Goal: Information Seeking & Learning: Learn about a topic

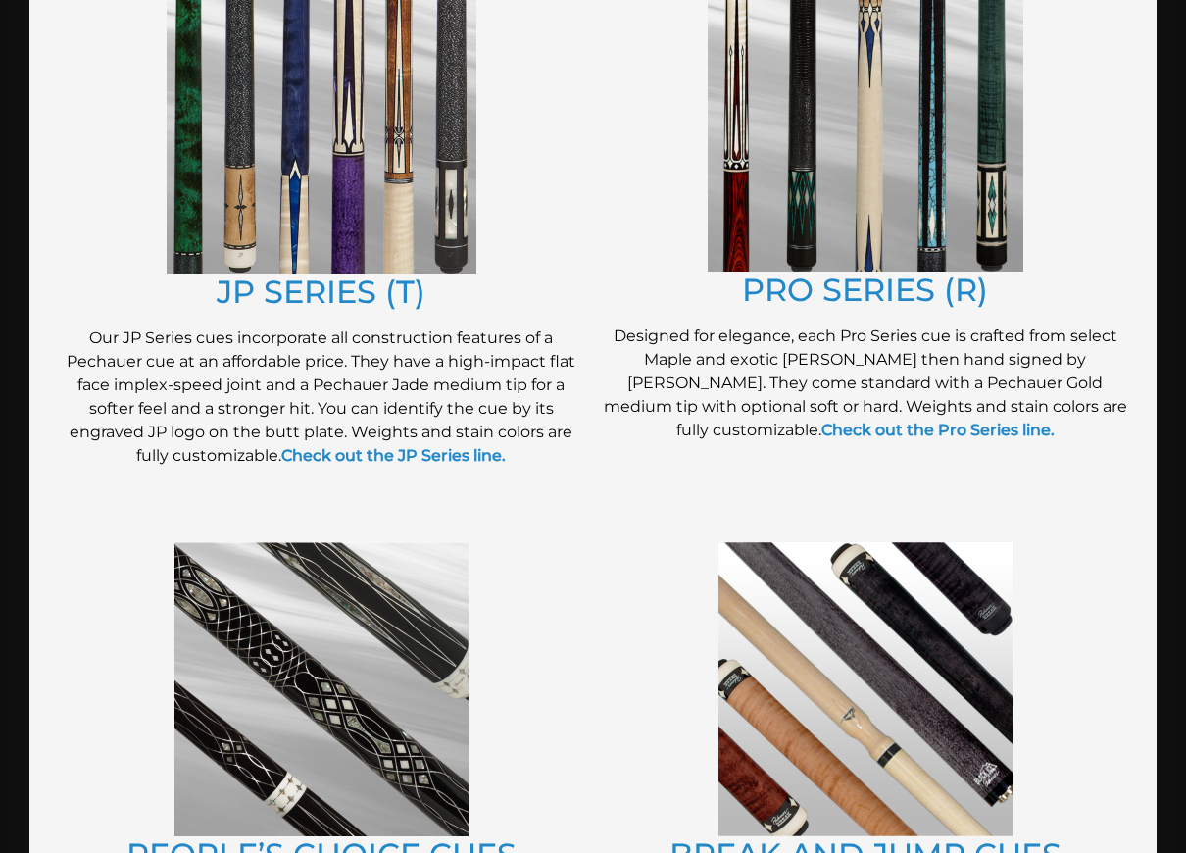
scroll to position [1065, 0]
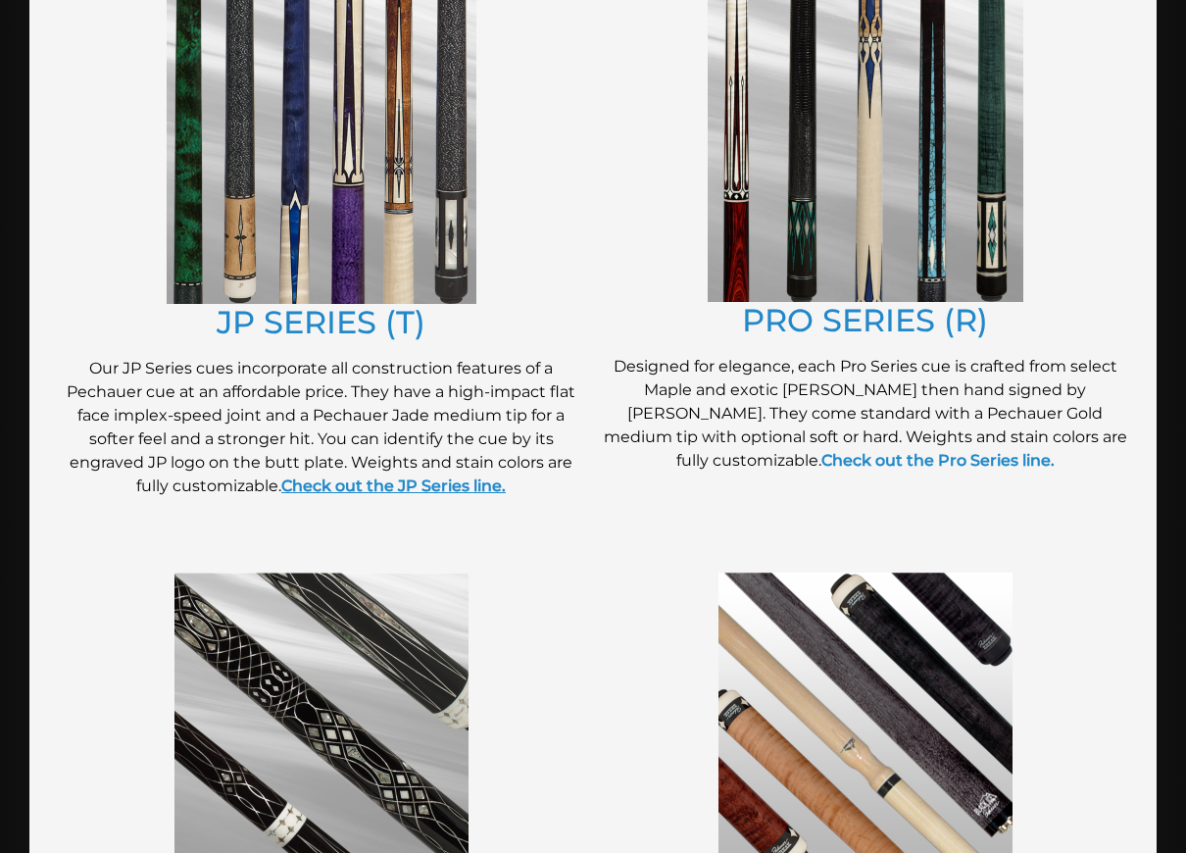
click at [379, 477] on strong "Check out the JP Series line." at bounding box center [393, 486] width 225 height 19
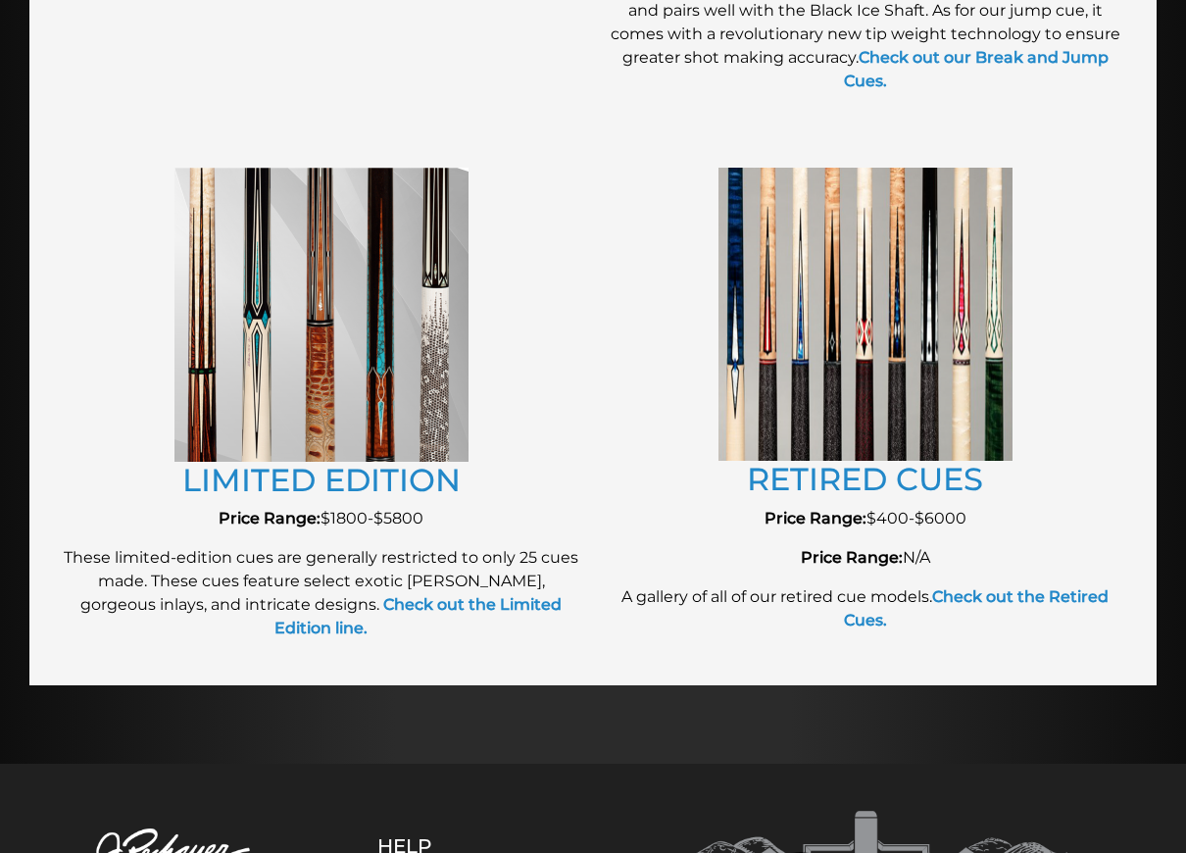
scroll to position [2135, 0]
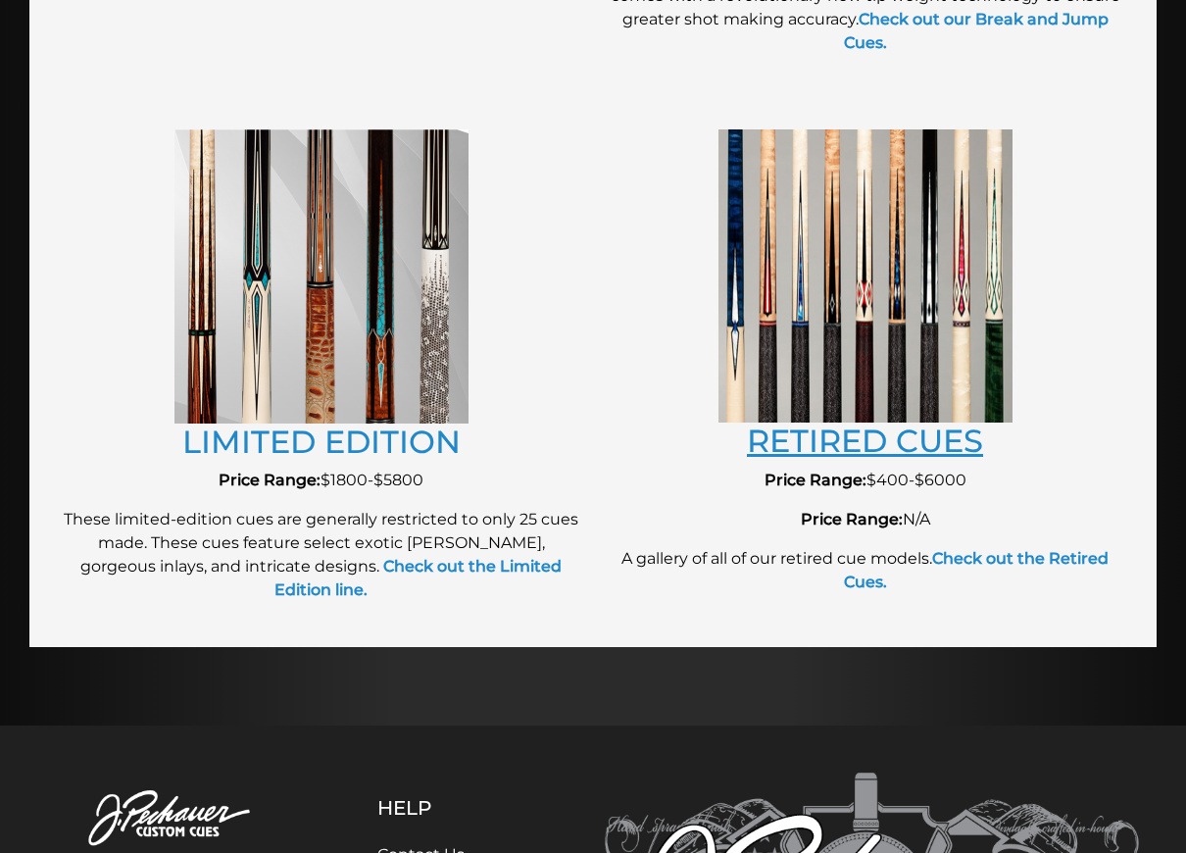
click at [900, 422] on link "RETIRED CUES" at bounding box center [865, 441] width 236 height 38
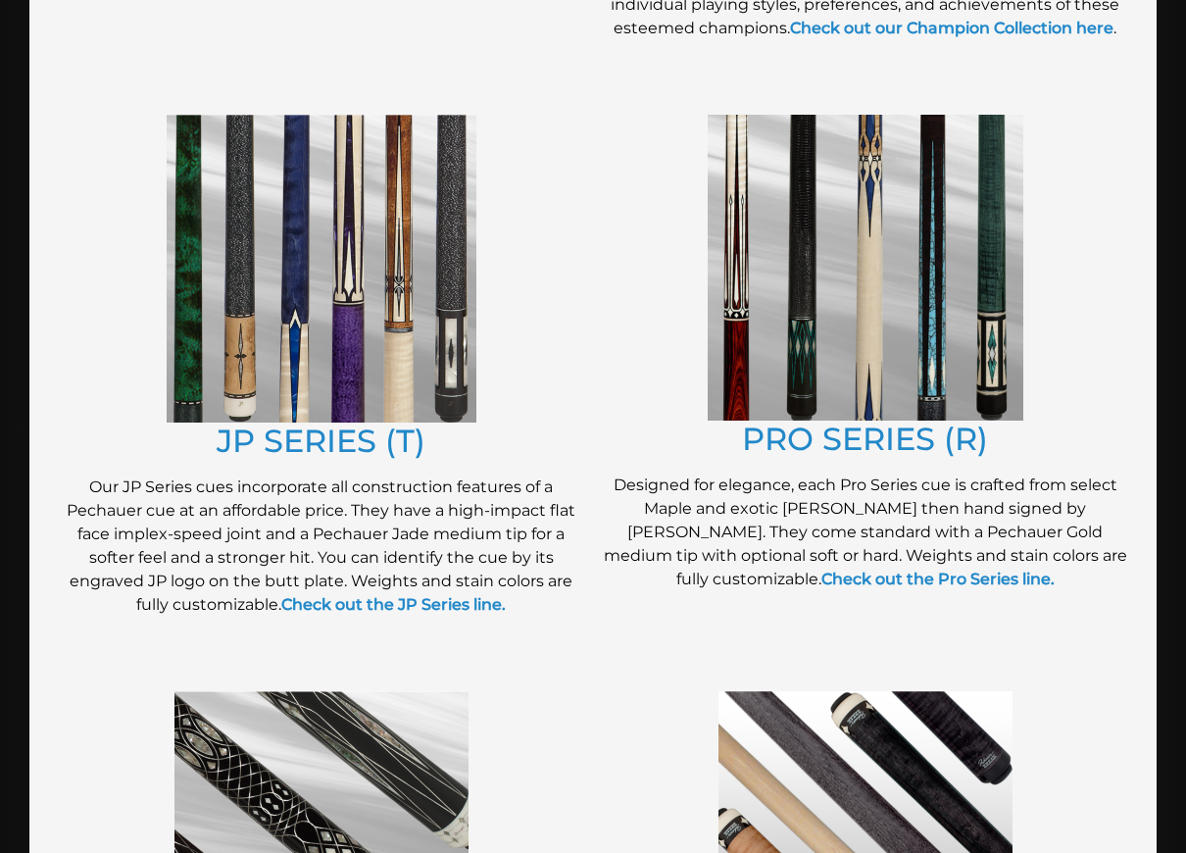
scroll to position [987, 0]
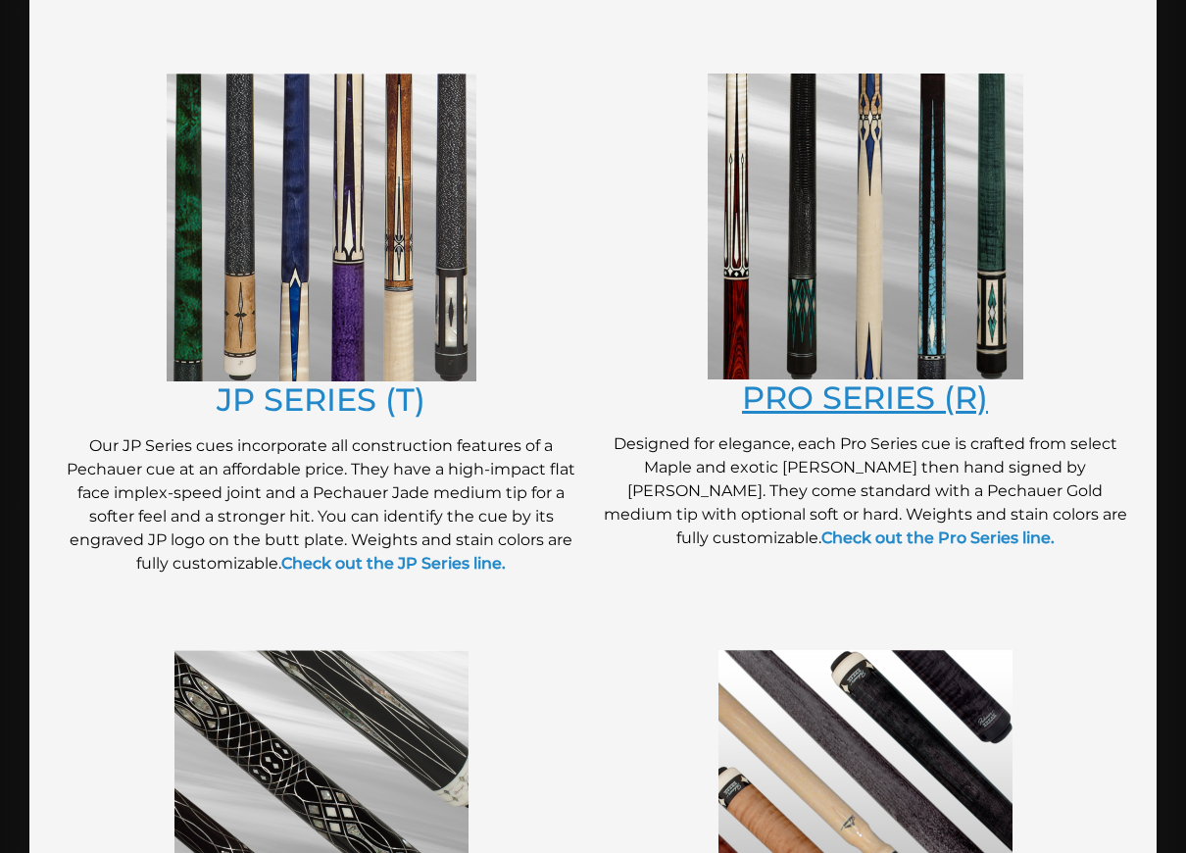
click at [833, 385] on link "PRO SERIES (R)" at bounding box center [865, 397] width 246 height 38
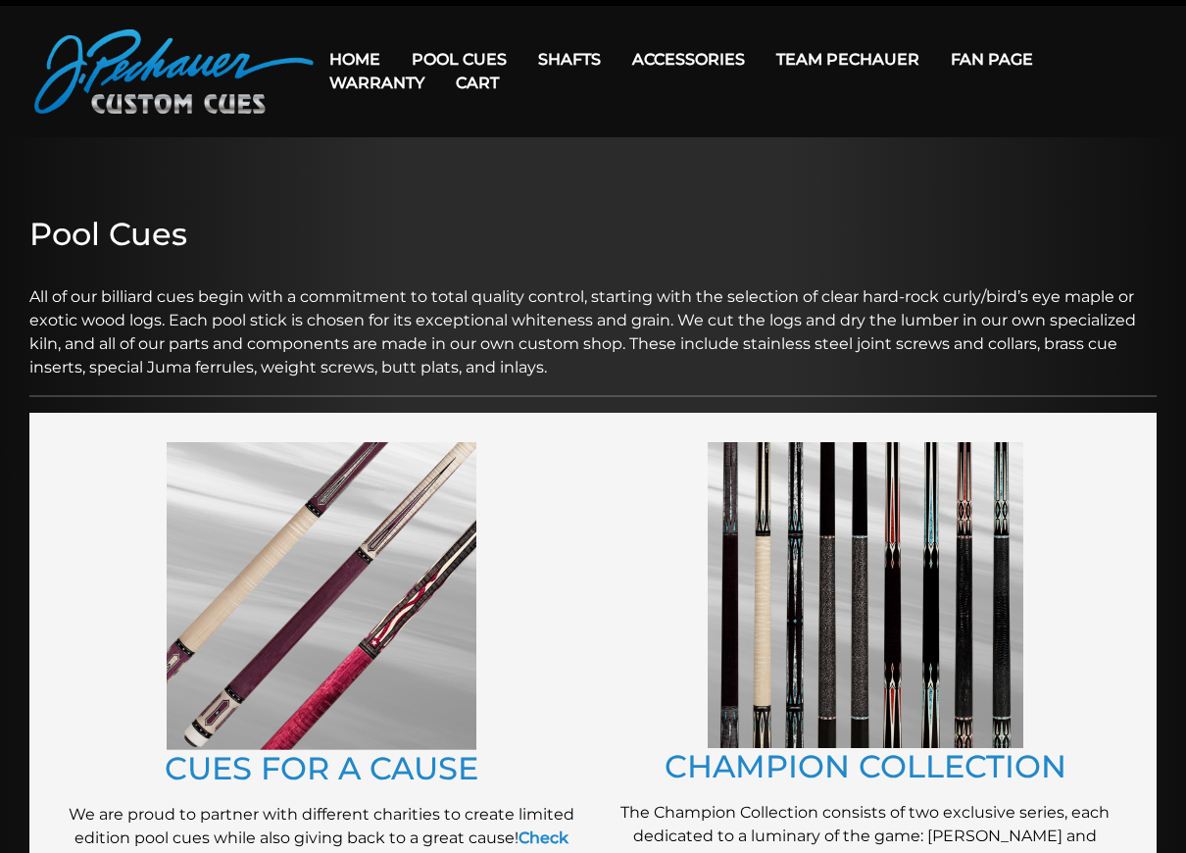
scroll to position [0, 0]
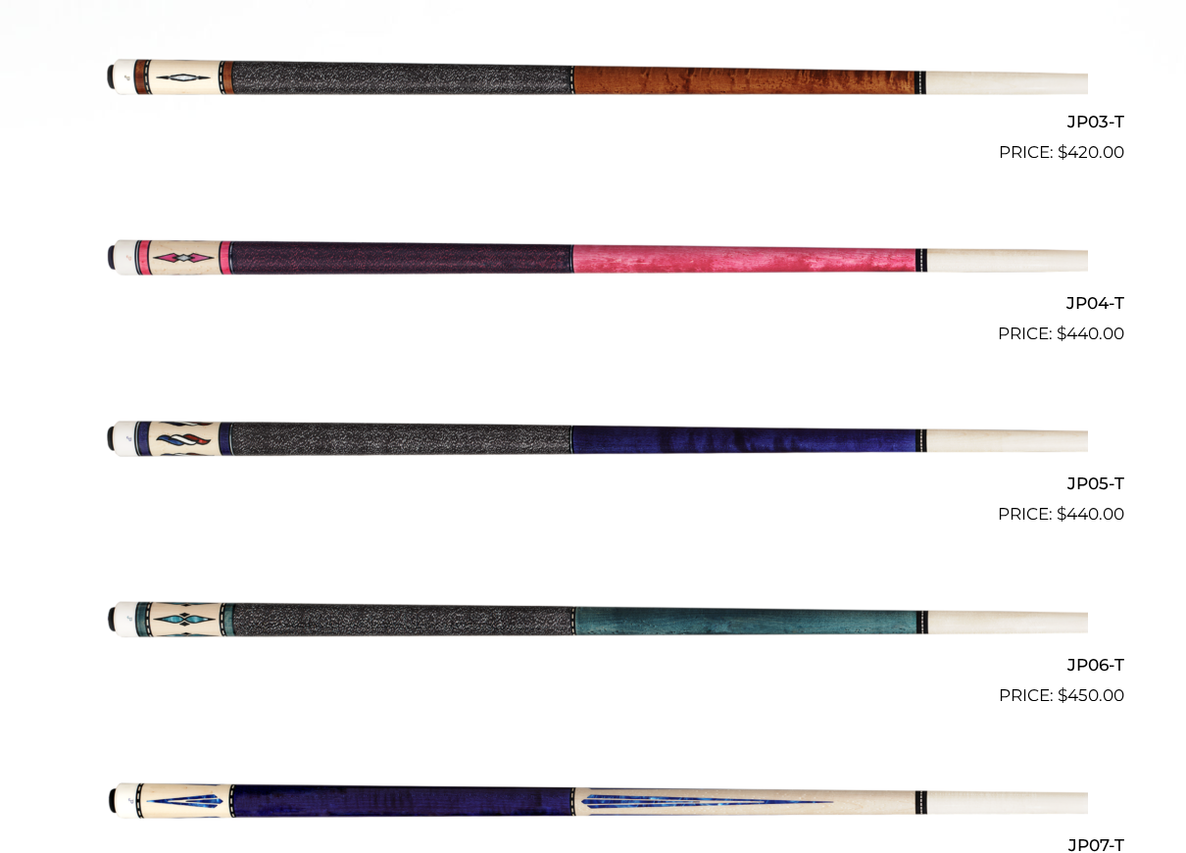
scroll to position [990, 0]
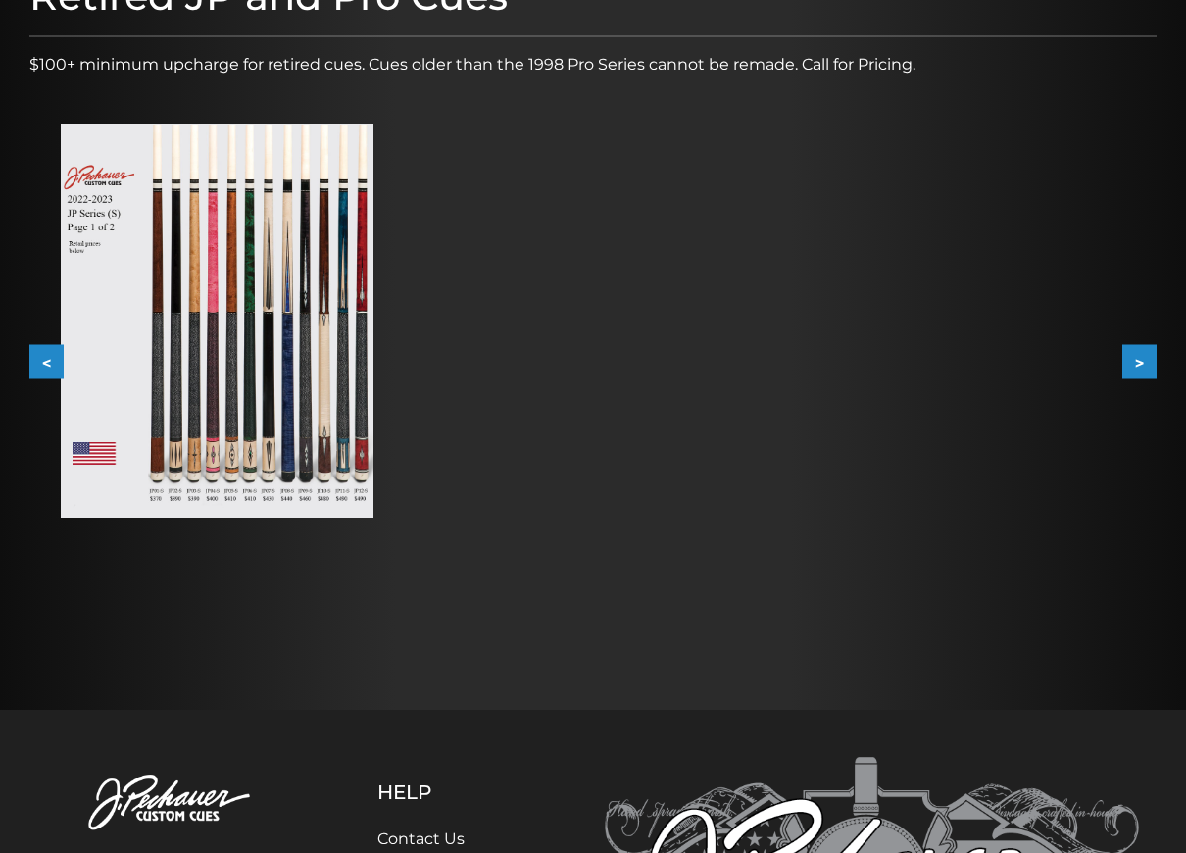
scroll to position [294, 0]
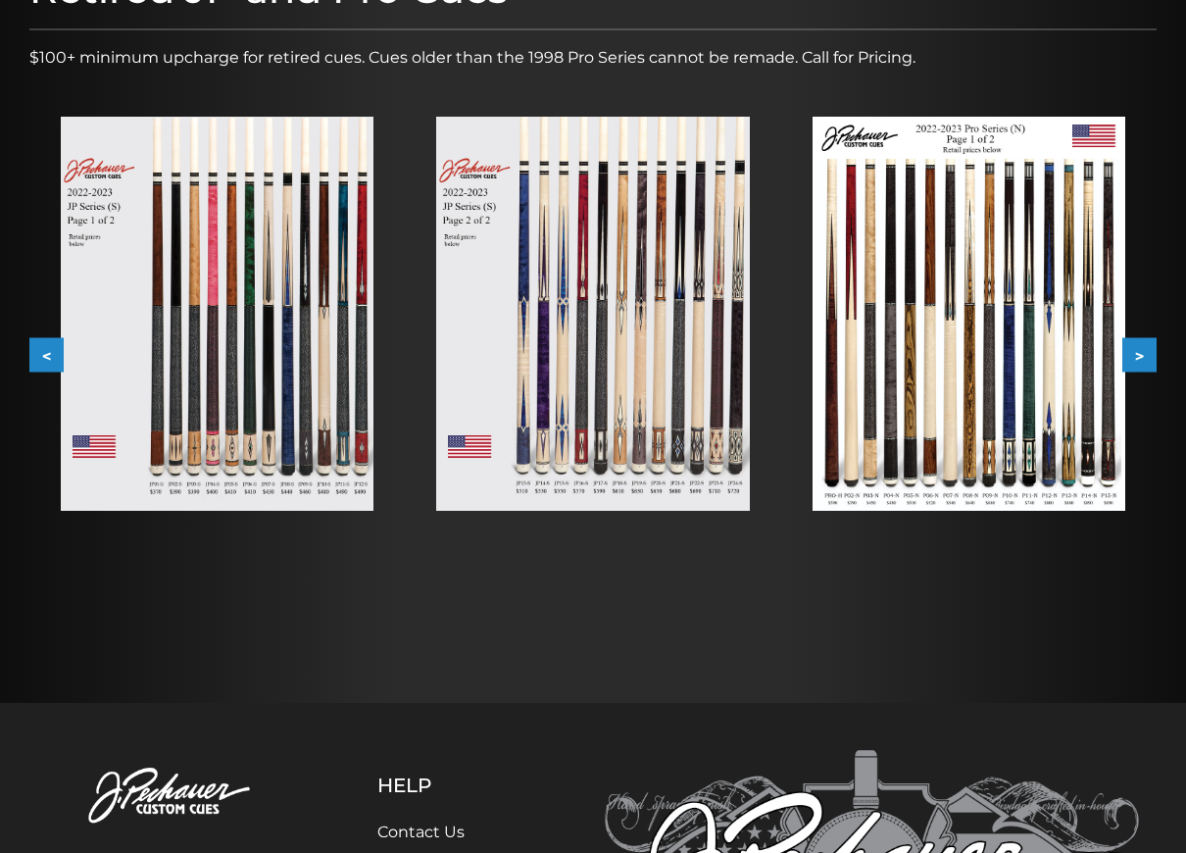
click at [226, 411] on img at bounding box center [217, 314] width 313 height 394
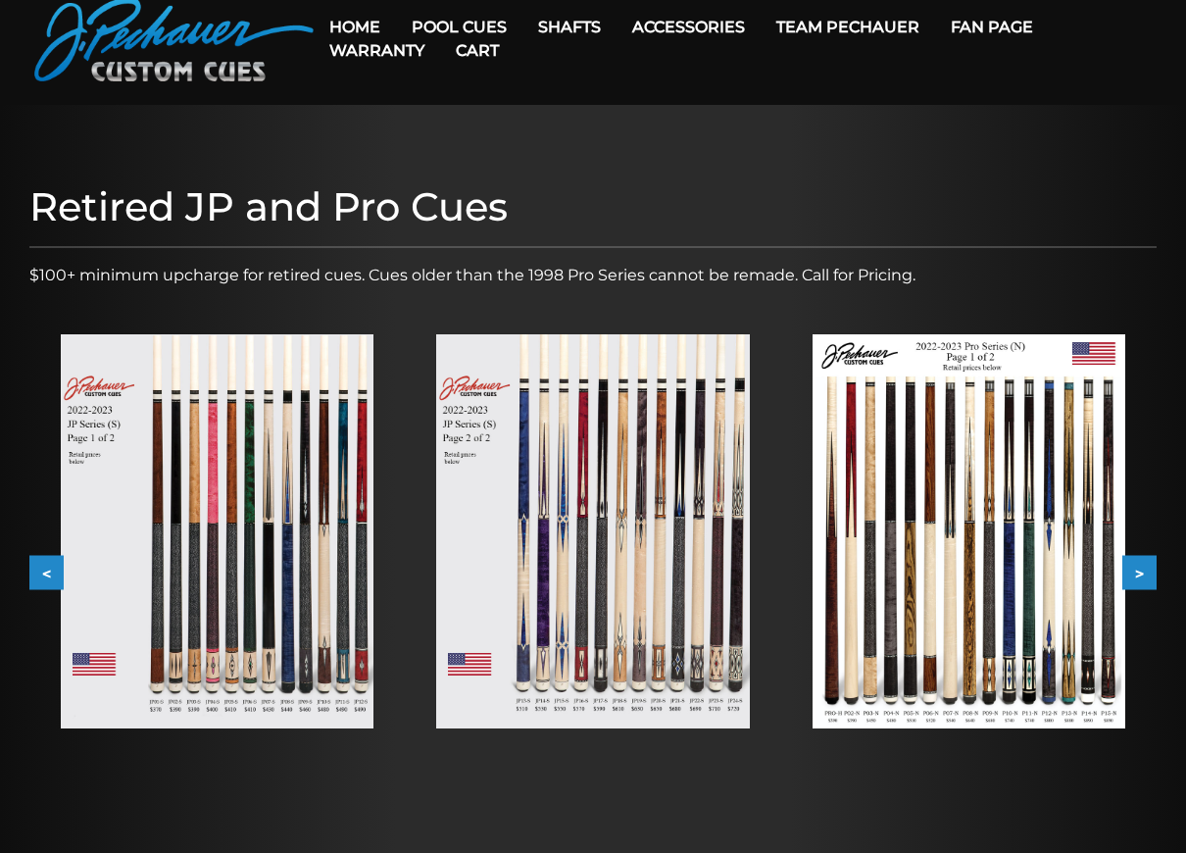
scroll to position [76, 0]
